Goal: Information Seeking & Learning: Check status

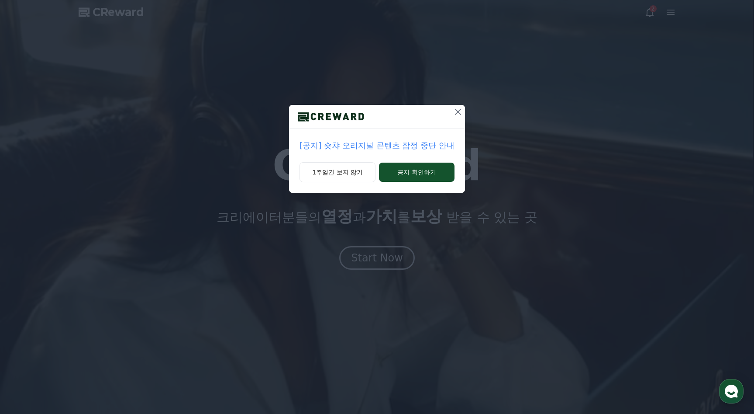
click at [411, 148] on p "[공지] 숏챠 오리지널 콘텐츠 잠정 중단 안내" at bounding box center [377, 145] width 155 height 12
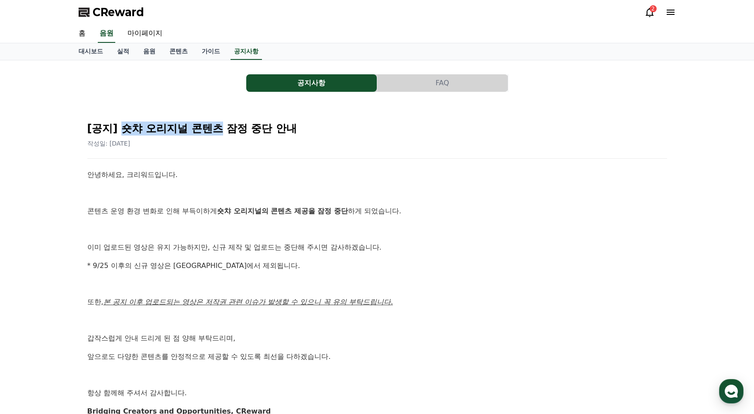
drag, startPoint x: 135, startPoint y: 127, endPoint x: 220, endPoint y: 129, distance: 85.6
click at [220, 129] on h2 "[공지] 숏챠 오리지널 콘텐츠 잠정 중단 안내" at bounding box center [377, 128] width 580 height 14
copy h2 "숏챠 오리지널 콘텐츠"
click at [327, 85] on button "공지사항" at bounding box center [311, 82] width 131 height 17
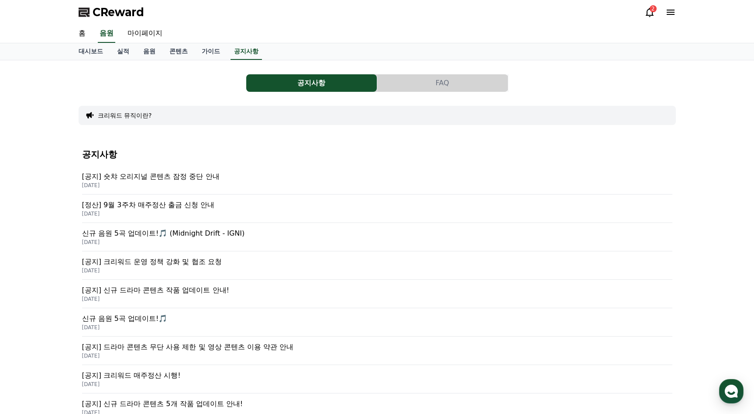
click at [145, 185] on p "2025-09-25" at bounding box center [377, 185] width 591 height 7
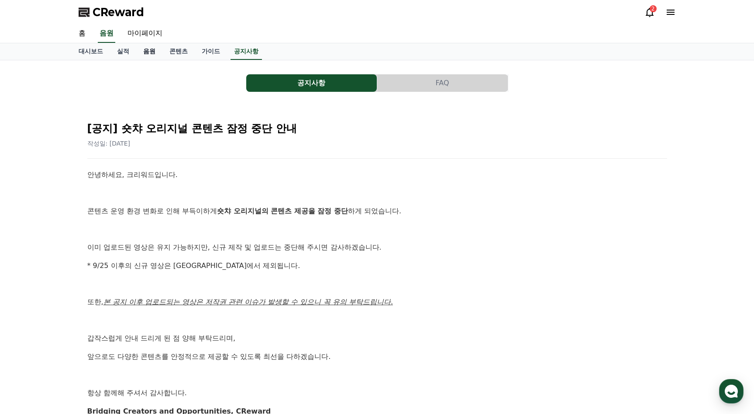
click at [151, 50] on link "음원" at bounding box center [149, 51] width 26 height 17
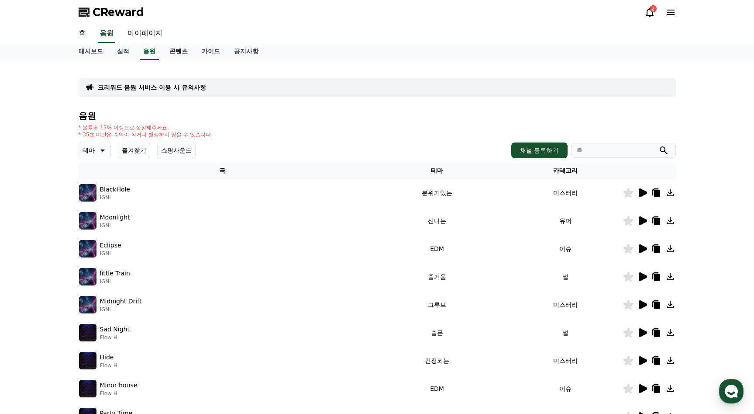
click at [189, 52] on link "콘텐츠" at bounding box center [178, 51] width 32 height 17
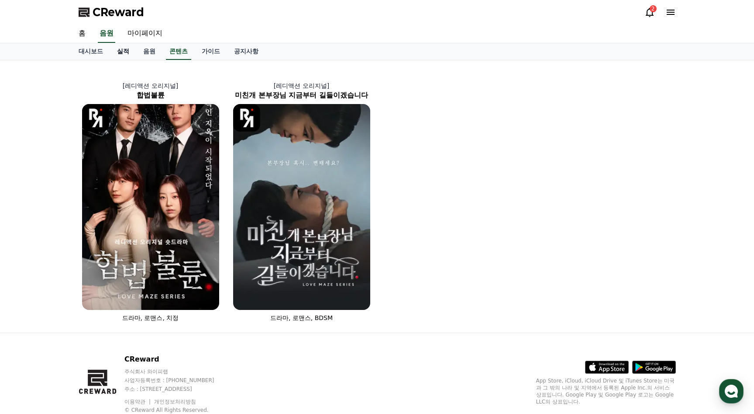
click at [125, 50] on link "실적" at bounding box center [123, 51] width 26 height 17
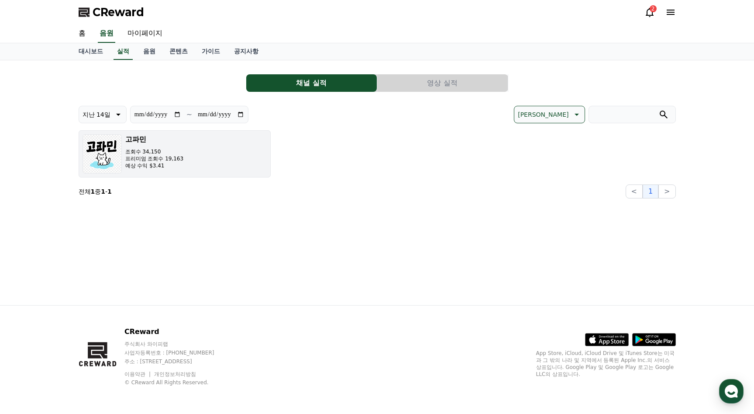
click at [200, 160] on button "고파민 조회수 34,150 프리미엄 조회수 19,163 예상 수익 $3.41" at bounding box center [175, 153] width 192 height 47
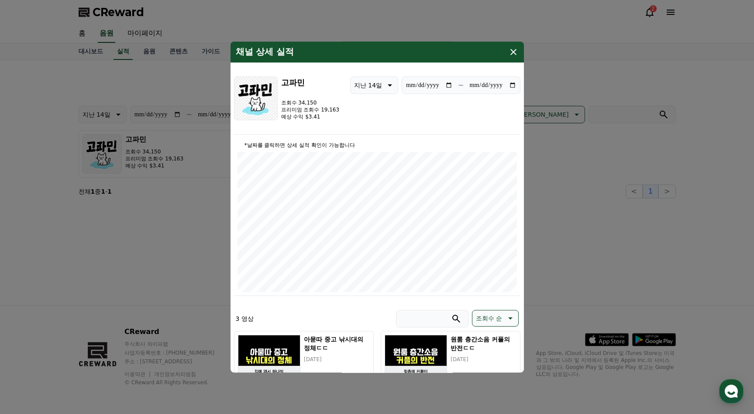
click at [515, 50] on icon "modal" at bounding box center [514, 52] width 6 height 6
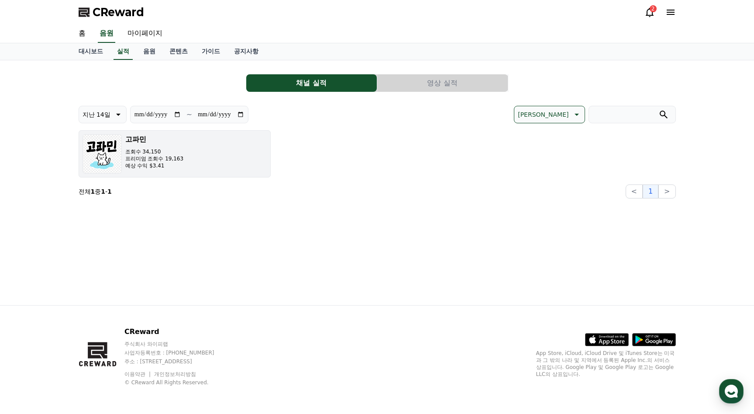
click at [190, 163] on button "고파민 조회수 34,150 프리미엄 조회수 19,163 예상 수익 $3.41" at bounding box center [175, 153] width 192 height 47
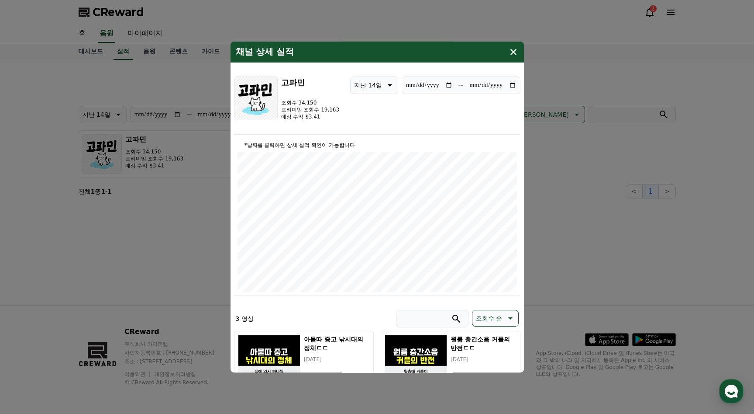
click at [510, 50] on icon "modal" at bounding box center [513, 52] width 10 height 10
